Goal: Information Seeking & Learning: Learn about a topic

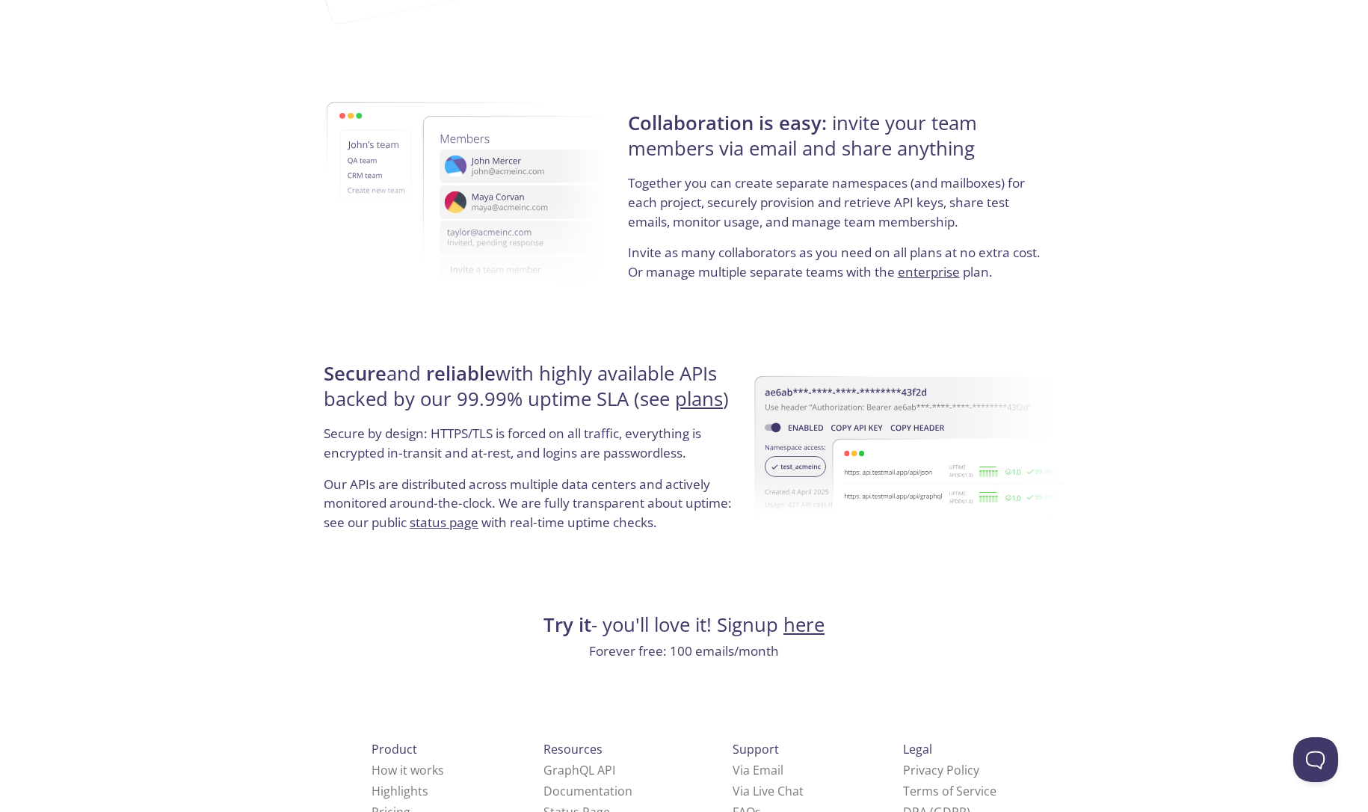
scroll to position [2608, 0]
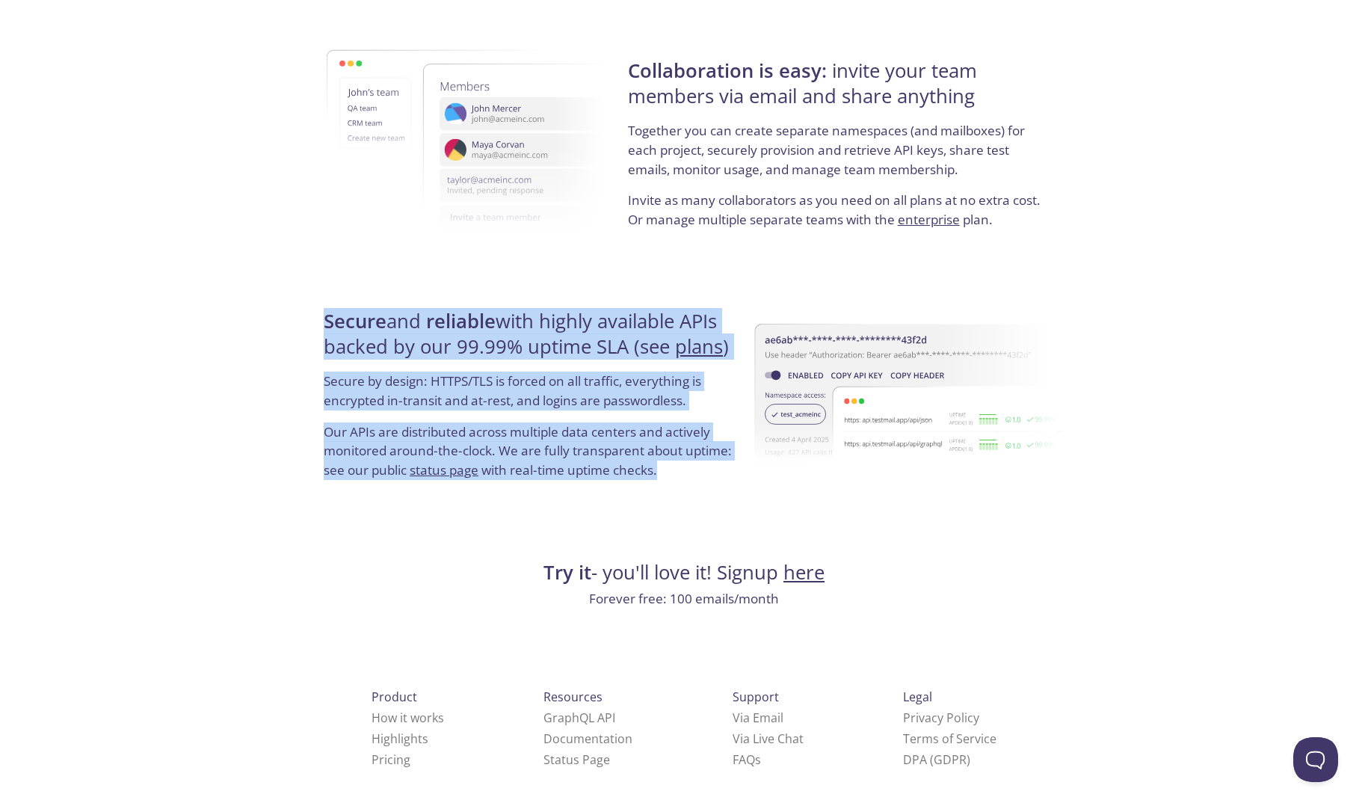
drag, startPoint x: 696, startPoint y: 466, endPoint x: 307, endPoint y: 284, distance: 429.2
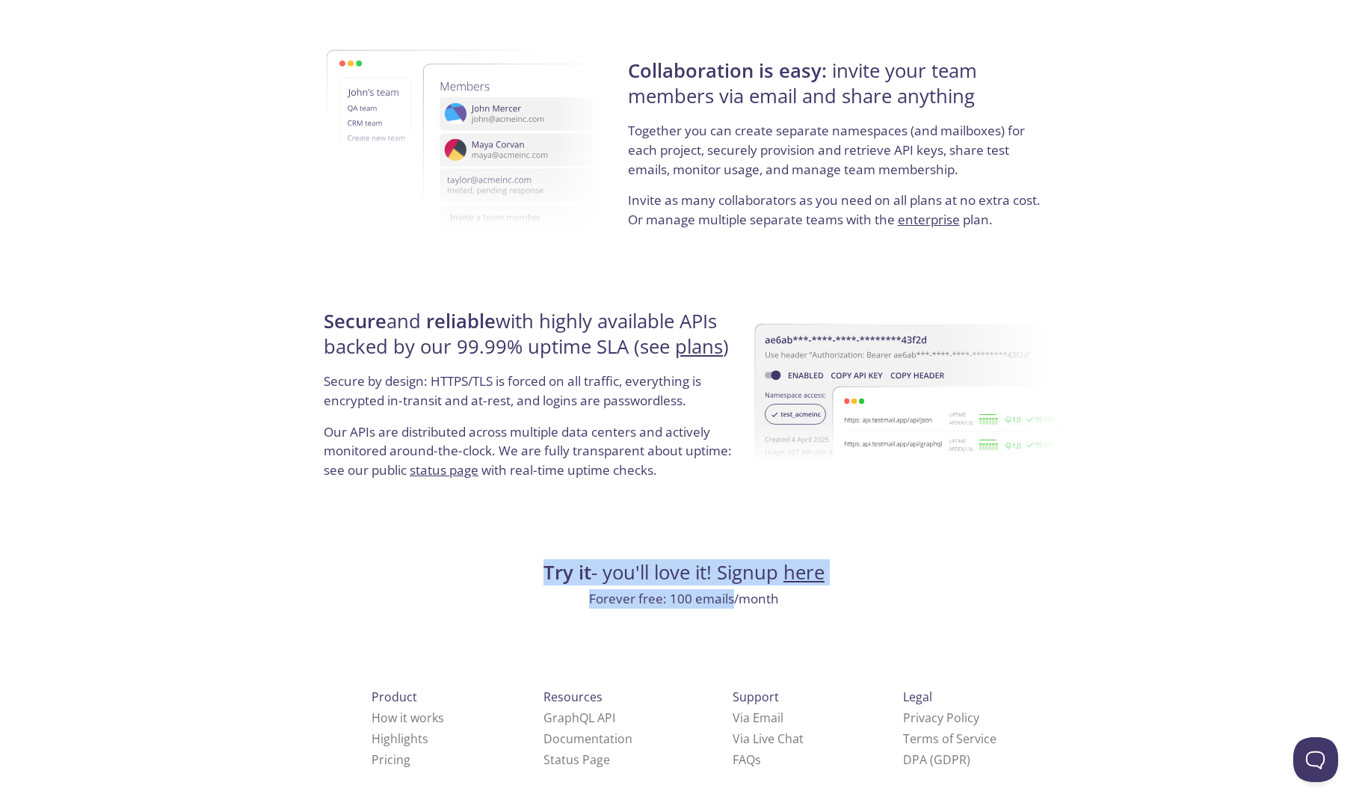
drag, startPoint x: 529, startPoint y: 565, endPoint x: 743, endPoint y: 605, distance: 217.7
drag, startPoint x: 798, startPoint y: 595, endPoint x: 500, endPoint y: 538, distance: 302.9
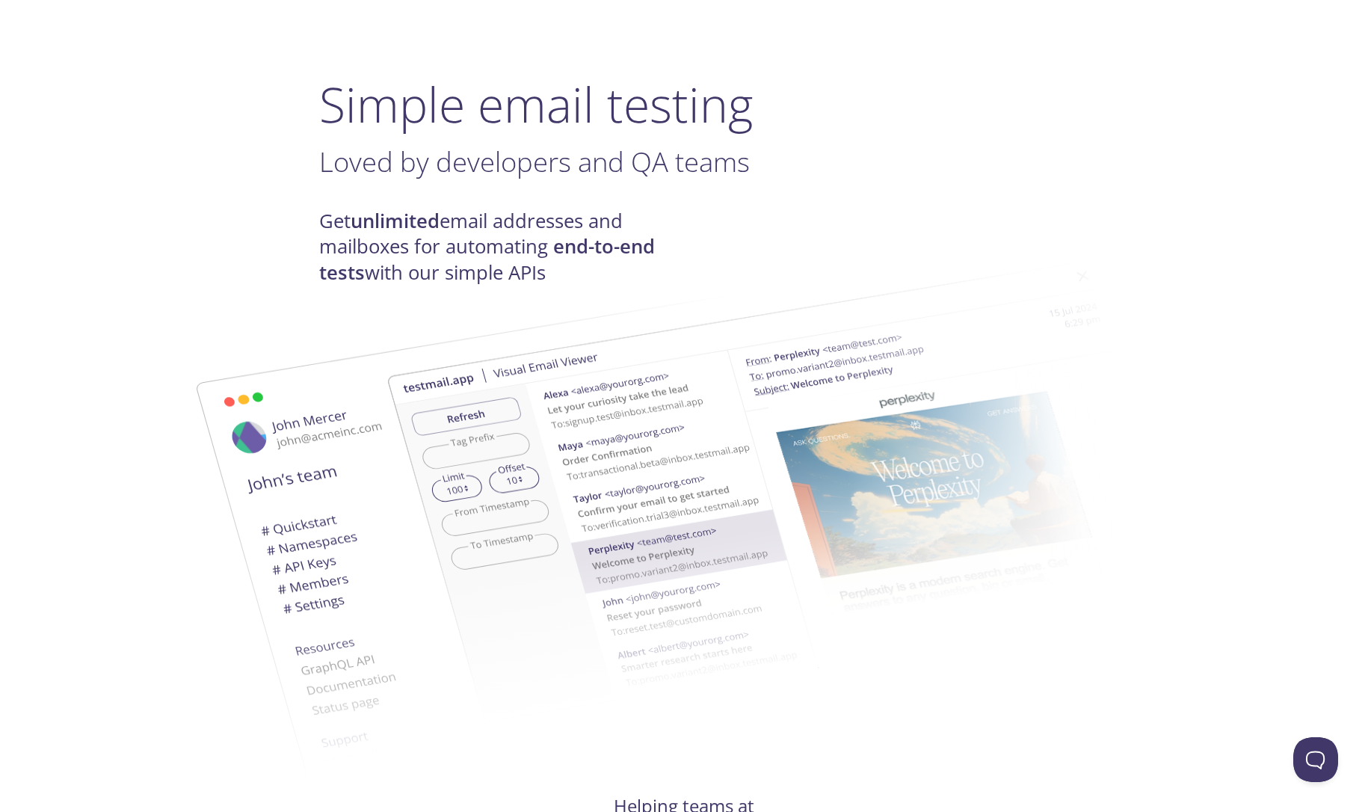
scroll to position [0, 0]
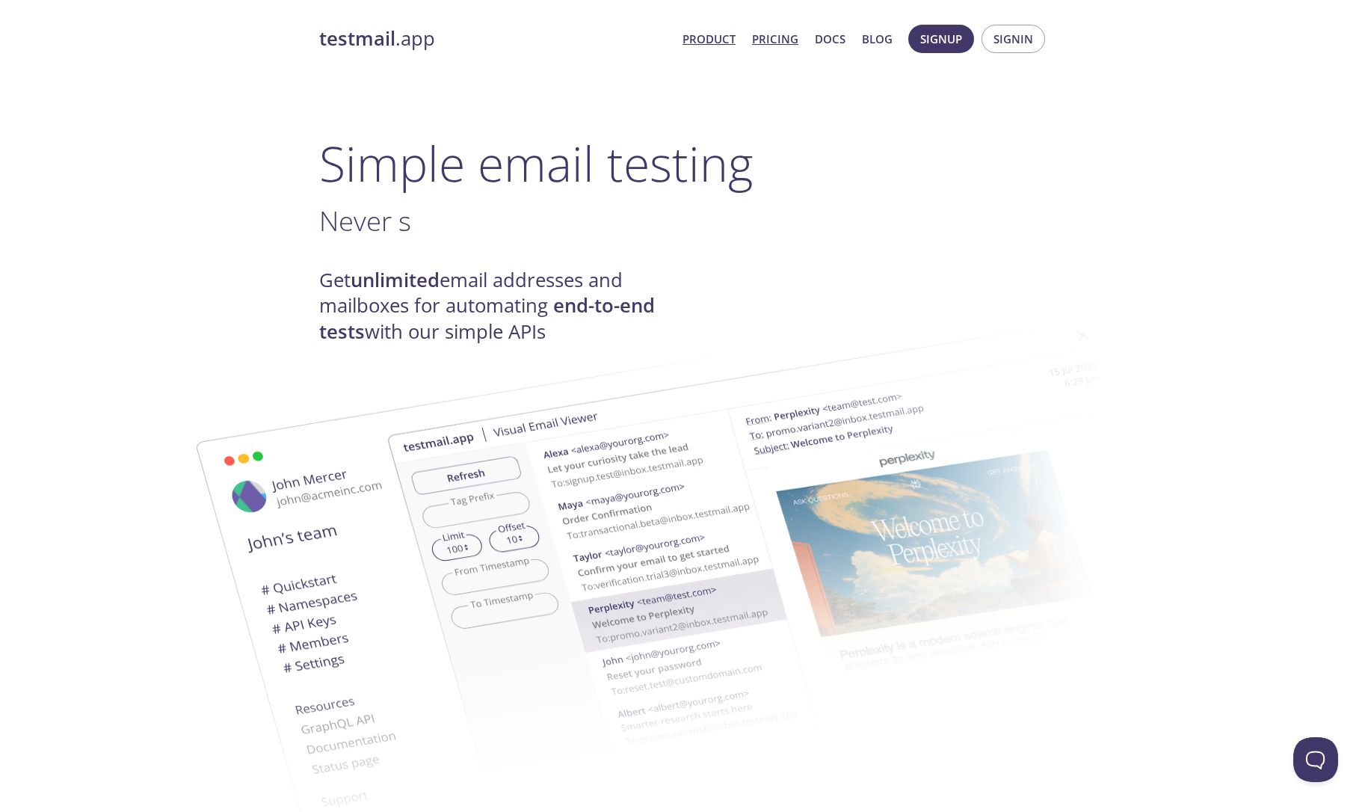
click at [781, 35] on link "Pricing" at bounding box center [775, 38] width 46 height 19
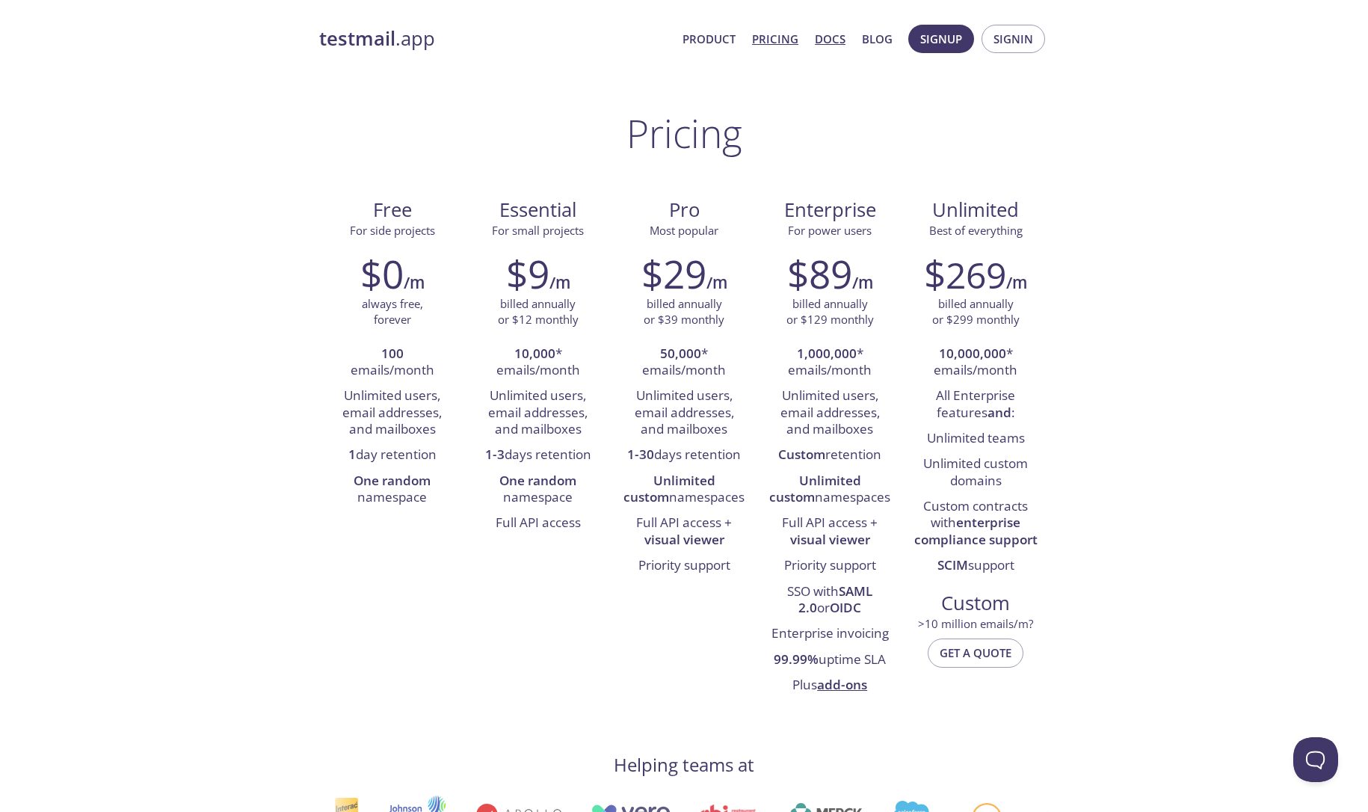
click at [827, 45] on link "Docs" at bounding box center [830, 38] width 31 height 19
